Goal: Information Seeking & Learning: Check status

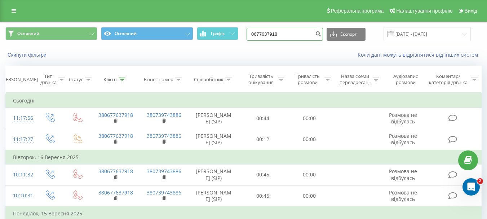
click at [292, 32] on input "0677637918" at bounding box center [285, 34] width 76 height 13
paste input "-550-55-01"
drag, startPoint x: 284, startPoint y: 33, endPoint x: 289, endPoint y: 28, distance: 6.9
click at [284, 34] on input "[PHONE_NUMBER]" at bounding box center [285, 34] width 76 height 13
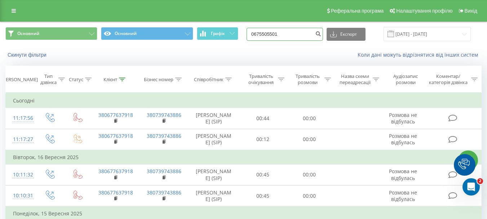
type input "0675505501"
